Goal: Understand process/instructions: Learn how to perform a task or action

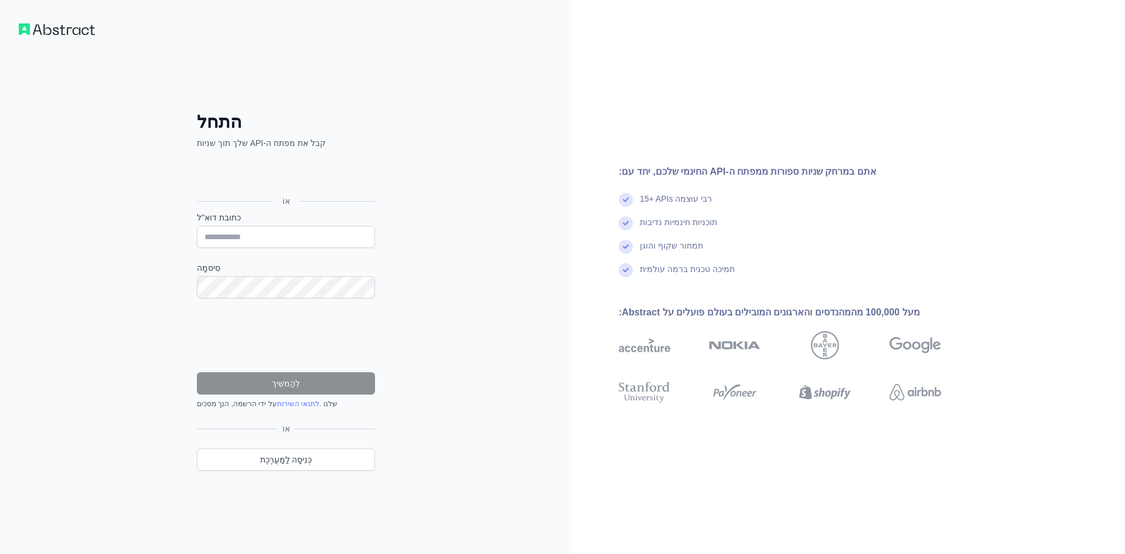
drag, startPoint x: 0, startPoint y: 0, endPoint x: 287, endPoint y: 187, distance: 342.6
click at [287, 188] on div "אוֹ" at bounding box center [286, 183] width 178 height 58
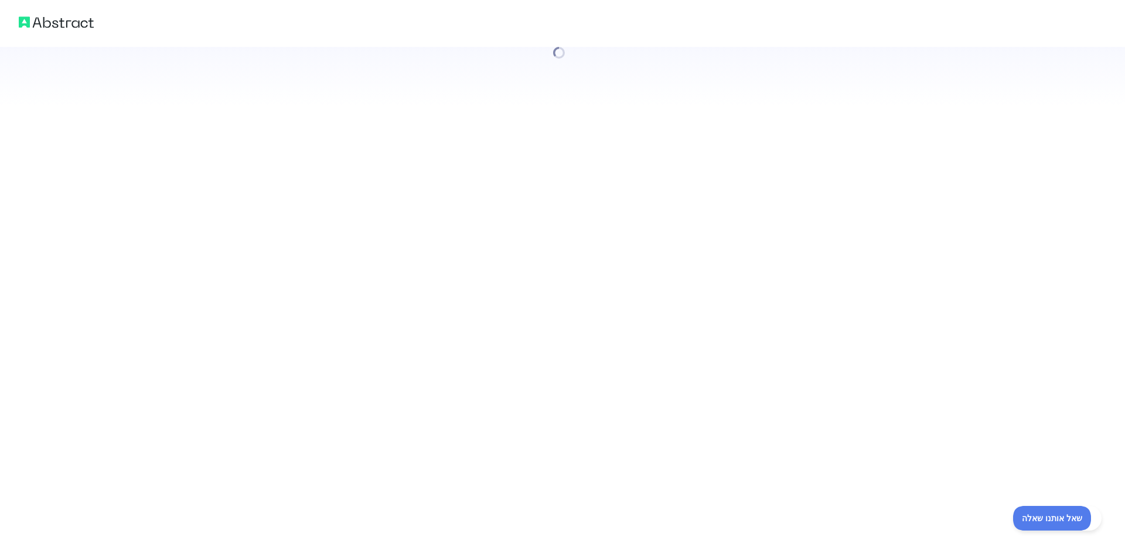
click at [233, 230] on div at bounding box center [562, 277] width 1125 height 554
drag, startPoint x: 233, startPoint y: 230, endPoint x: 233, endPoint y: 221, distance: 8.2
click at [233, 221] on div at bounding box center [562, 277] width 1125 height 554
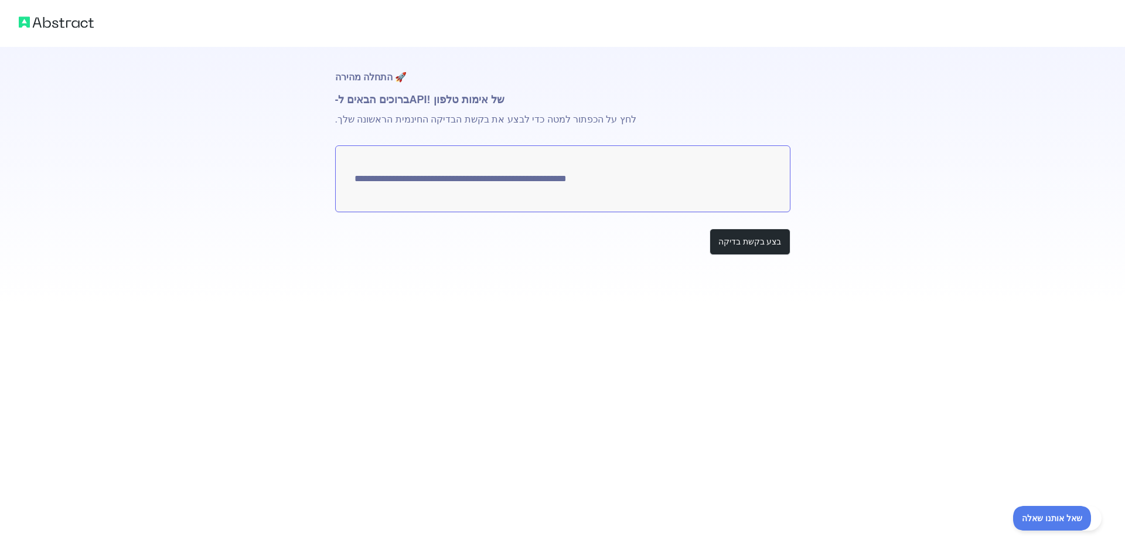
click at [521, 172] on textarea "**********" at bounding box center [562, 178] width 455 height 67
drag, startPoint x: 747, startPoint y: 207, endPoint x: 737, endPoint y: 257, distance: 50.9
click at [737, 257] on div "**********" at bounding box center [562, 174] width 455 height 255
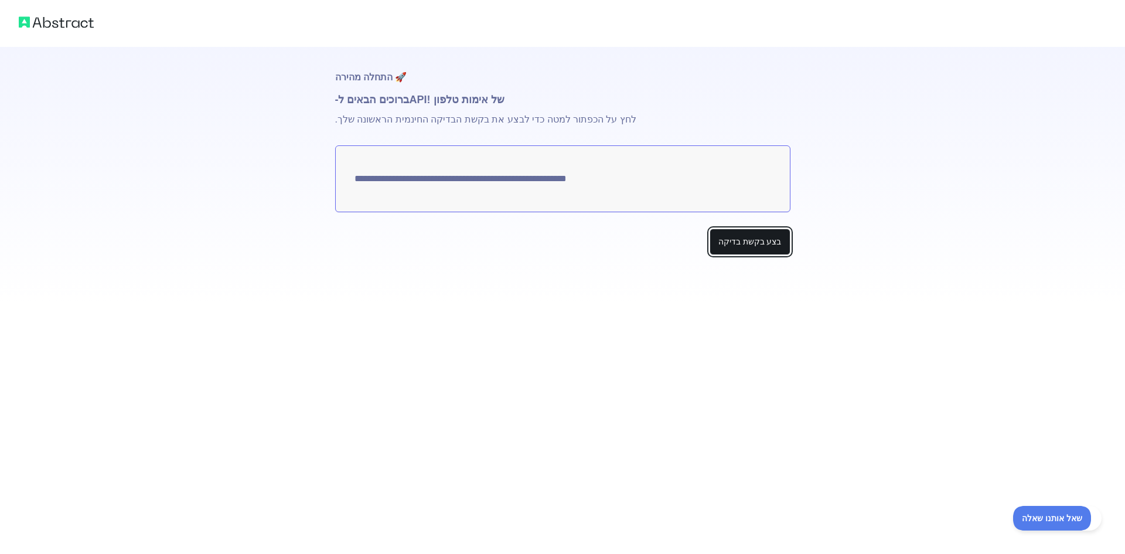
click at [737, 252] on button "בצע בקשת בדיקה" at bounding box center [750, 242] width 81 height 26
click at [753, 241] on button "Make test request" at bounding box center [748, 242] width 83 height 26
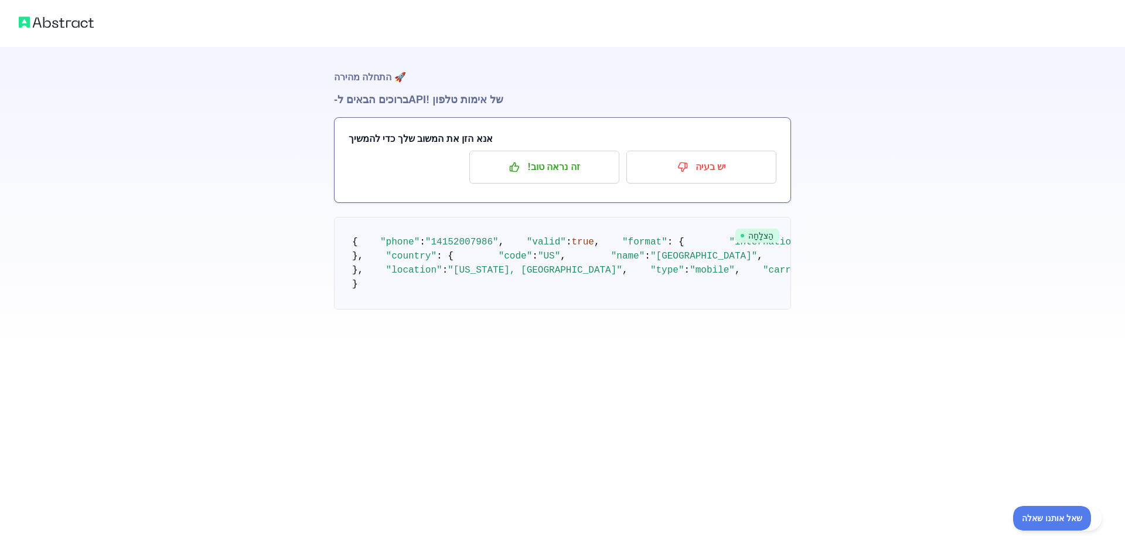
click at [953, 149] on div "🚀 התחלה מהירה ברוכים הבאים ל- API של אימות טלפון ! [PERSON_NAME] הזן את המשוב ש…" at bounding box center [562, 178] width 1125 height 356
click at [451, 251] on pre "{ "phone" : "[PHONE_NUMBER]" , "valid" : true , "format" : { "international" : …" at bounding box center [562, 263] width 457 height 93
click at [451, 247] on span ""14152007986"" at bounding box center [461, 242] width 73 height 11
drag, startPoint x: 446, startPoint y: 244, endPoint x: 440, endPoint y: 254, distance: 11.1
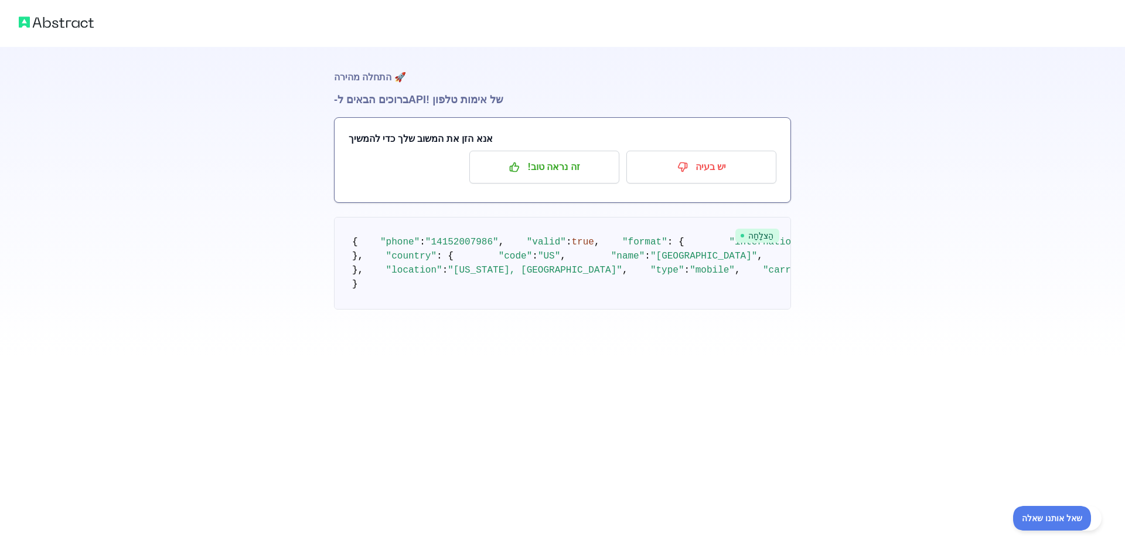
click at [440, 247] on span ""14152007986"" at bounding box center [461, 242] width 73 height 11
click at [421, 114] on div "🚀 התחלה מהירה ברוכים הבאים ל- API של אימות טלפון ! [PERSON_NAME] הזן את המשוב ש…" at bounding box center [562, 201] width 457 height 309
click at [7, 26] on div at bounding box center [562, 23] width 1125 height 47
click at [31, 23] on img at bounding box center [56, 22] width 75 height 16
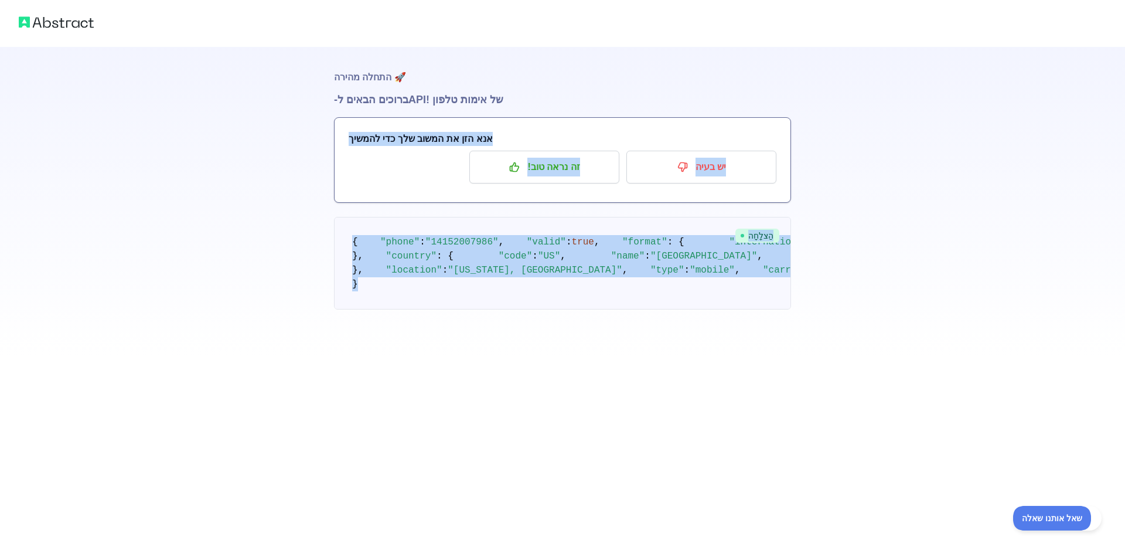
drag, startPoint x: 464, startPoint y: 469, endPoint x: 300, endPoint y: 137, distance: 370.0
click at [300, 137] on div "🚀 התחלה מהירה ברוכים הבאים ל- API של אימות טלפון ! [PERSON_NAME] הזן את המשוב ש…" at bounding box center [562, 178] width 1125 height 356
click at [690, 275] on span ""mobile"" at bounding box center [712, 270] width 45 height 11
drag, startPoint x: 407, startPoint y: 463, endPoint x: 353, endPoint y: 248, distance: 221.6
click at [353, 248] on pre "{ "phone" : "[PHONE_NUMBER]" , "valid" : true , "format" : { "international" : …" at bounding box center [562, 263] width 457 height 93
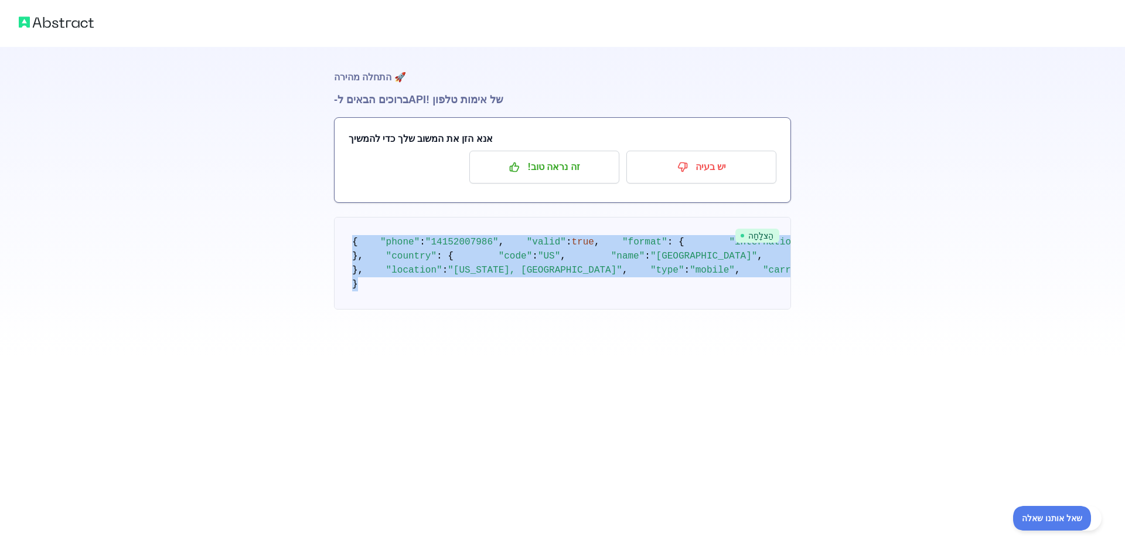
copy code "{ "phone" : "[PHONE_NUMBER]" , "valid" : true , "format" : { "international" : …"
